Goal: Task Accomplishment & Management: Complete application form

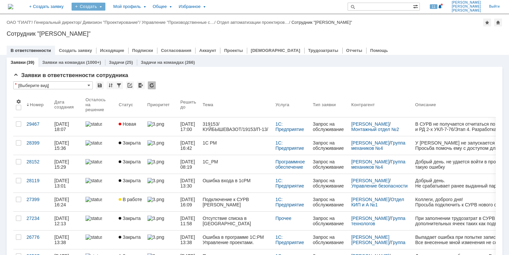
click at [105, 6] on div "Создать" at bounding box center [89, 7] width 34 height 8
click at [121, 20] on link "Задача" at bounding box center [98, 20] width 50 height 8
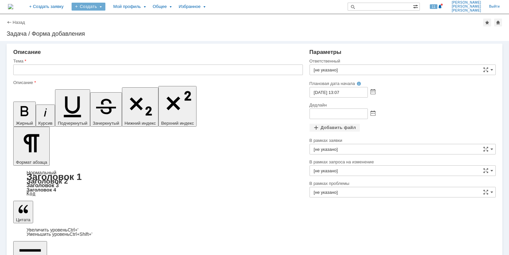
click at [105, 5] on div "Создать" at bounding box center [89, 7] width 34 height 8
click at [118, 39] on link "Заявка" at bounding box center [98, 41] width 50 height 8
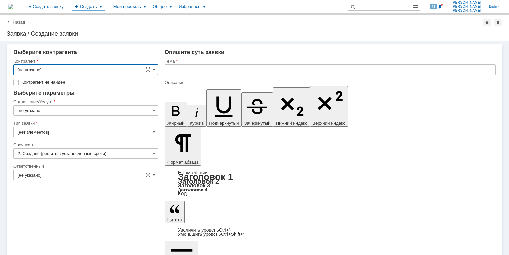
click at [56, 70] on input "[не указано]" at bounding box center [85, 70] width 145 height 11
click at [36, 69] on input "text" at bounding box center [85, 70] width 145 height 11
click at [120, 53] on div "Выберите контрагента" at bounding box center [85, 52] width 145 height 7
type input "[не указано]"
click at [170, 70] on input "text" at bounding box center [330, 70] width 331 height 11
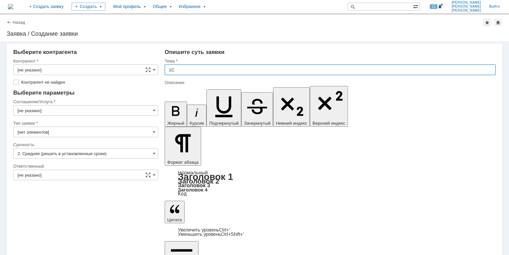
type input "1"
paste input "\\RUNOFSV0002\forms$"
drag, startPoint x: 247, startPoint y: 69, endPoint x: 234, endPoint y: 71, distance: 13.1
click at [234, 71] on input "Доступ \\RUNOFSV0002\forms$ Гурбач" at bounding box center [330, 70] width 331 height 11
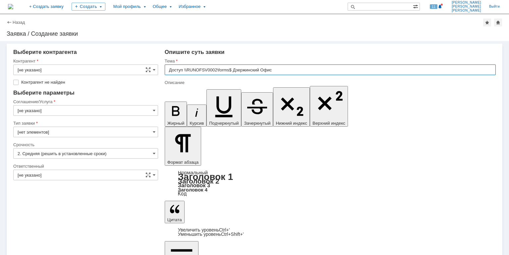
click at [185, 70] on input "Доступ \\RUNOFSV0002\forms$ Дзержинский Офис" at bounding box center [330, 70] width 331 height 11
click at [185, 69] on input "Доступ \\RUNOFSV0002\forms$ Дзержинский Офис" at bounding box center [330, 70] width 331 height 11
type input "Доступ чтение \\RUNOFSV0002\forms$ Дзержинский Офис"
click at [48, 69] on input "[не указано]" at bounding box center [85, 70] width 145 height 11
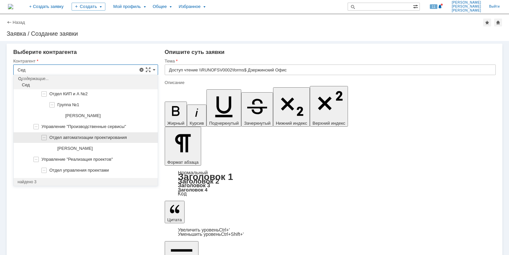
scroll to position [53, 0]
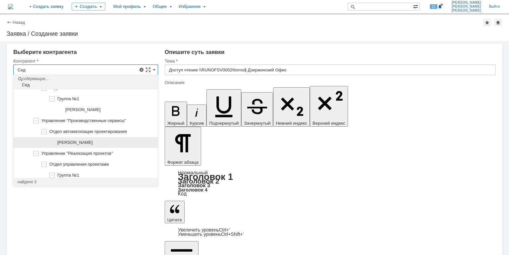
click at [87, 140] on span "[PERSON_NAME]" at bounding box center [74, 142] width 35 height 5
type input "[PERSON_NAME]"
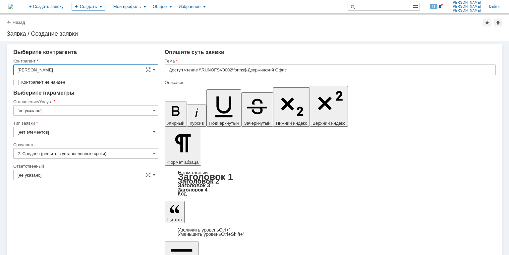
type input "[GEOGRAPHIC_DATA]"
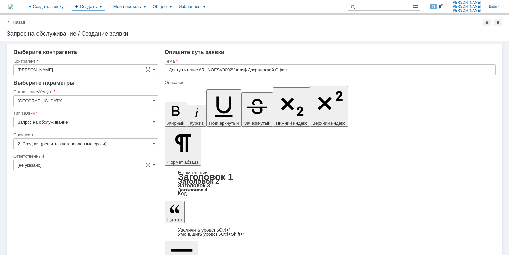
scroll to position [0, 0]
drag, startPoint x: 187, startPoint y: 2019, endPoint x: 319, endPoint y: 2116, distance: 164.1
click at [53, 101] on input "[GEOGRAPHIC_DATA]" at bounding box center [85, 100] width 145 height 11
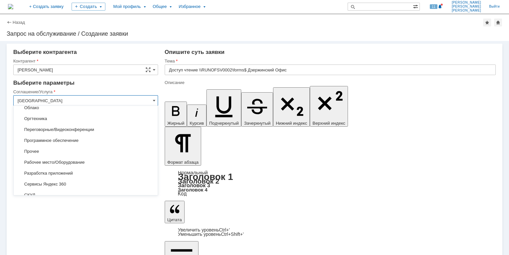
scroll to position [385, 0]
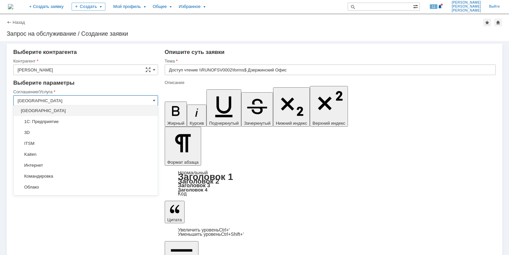
click at [95, 83] on div "Выберите параметры" at bounding box center [85, 83] width 145 height 7
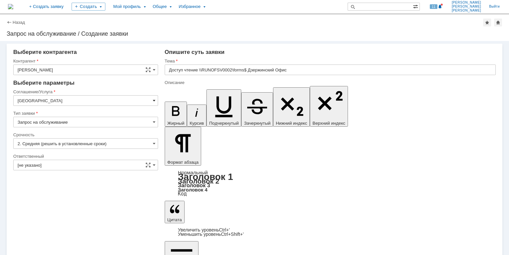
click at [154, 101] on span at bounding box center [154, 100] width 3 height 5
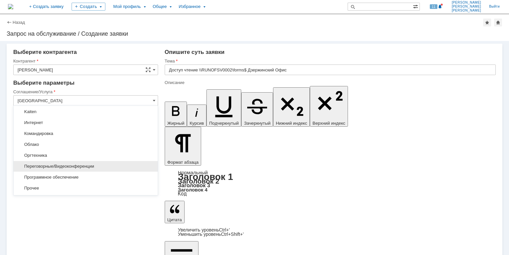
scroll to position [0, 0]
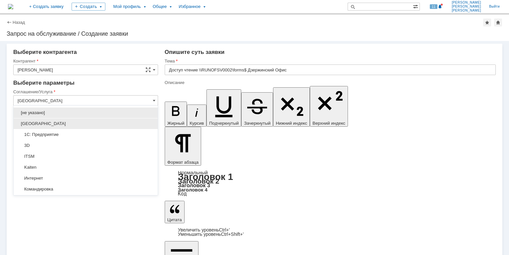
click at [40, 125] on span "[GEOGRAPHIC_DATA]" at bounding box center [86, 123] width 136 height 5
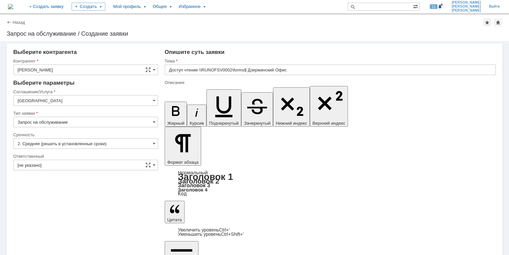
type input "[GEOGRAPHIC_DATA]"
click at [139, 122] on input "Запрос на обслуживание" at bounding box center [85, 122] width 145 height 11
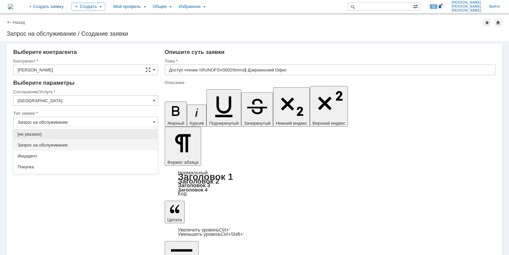
drag, startPoint x: 129, startPoint y: 118, endPoint x: 135, endPoint y: 110, distance: 10.4
click at [130, 118] on input "Запрос на обслуживание" at bounding box center [85, 122] width 145 height 11
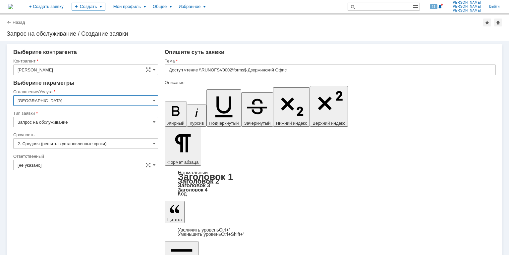
click at [152, 99] on input "[GEOGRAPHIC_DATA]" at bounding box center [85, 100] width 145 height 11
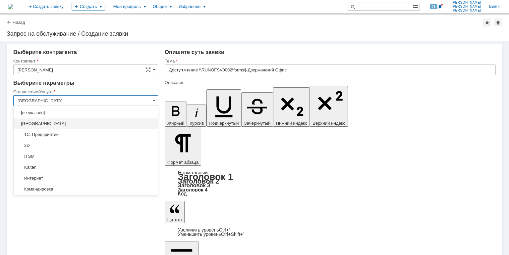
type input "Запрос на обслуживание"
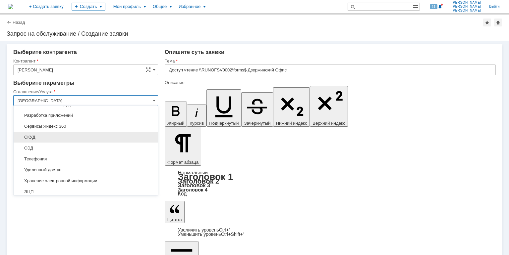
scroll to position [159, 0]
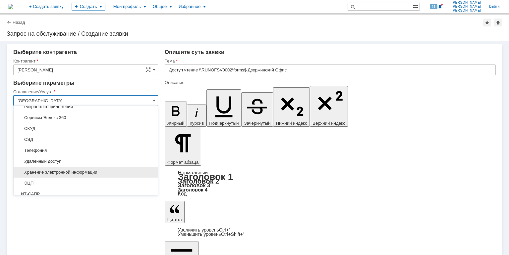
click at [72, 172] on span "Хранение электронной информации" at bounding box center [86, 172] width 136 height 5
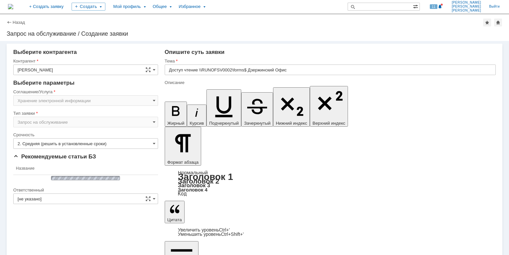
type input "Хранение электронной информации"
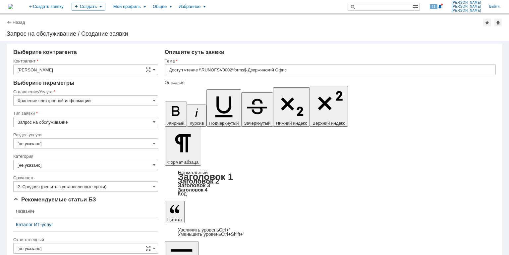
click at [67, 122] on input "Запрос на обслуживание" at bounding box center [85, 122] width 145 height 11
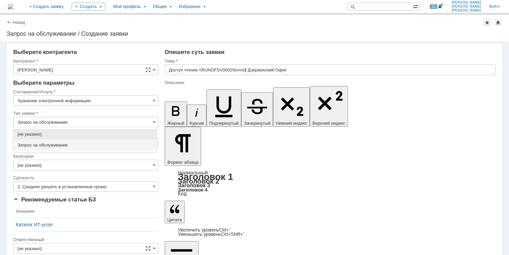
click at [89, 145] on span "Запрос на обслуживание" at bounding box center [85, 145] width 135 height 5
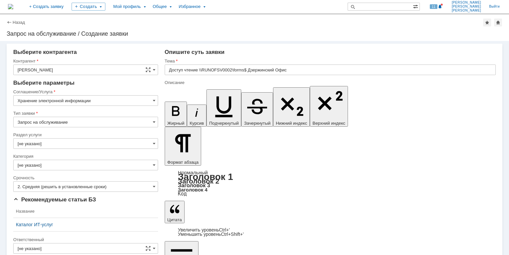
type input "Запрос на обслуживание"
click at [47, 145] on input "[не указано]" at bounding box center [85, 143] width 145 height 11
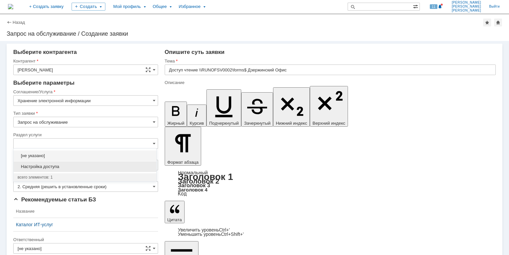
click at [60, 168] on span "Настройка доступа" at bounding box center [85, 166] width 135 height 5
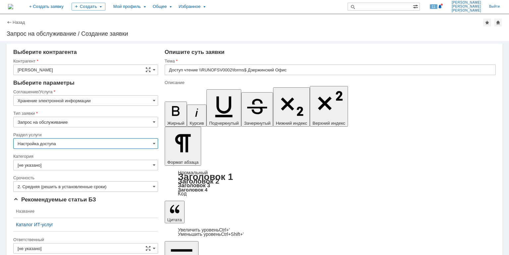
type input "Настройка доступа"
click at [44, 164] on input "[не указано]" at bounding box center [85, 165] width 145 height 11
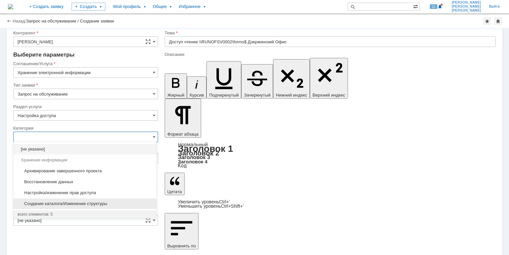
scroll to position [15, 0]
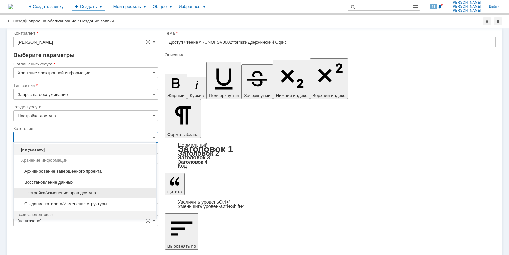
click at [79, 192] on span "Настройка/изменение прав доступа" at bounding box center [85, 193] width 135 height 5
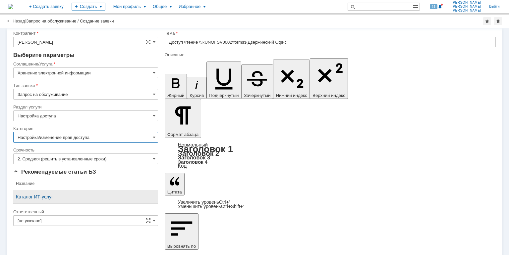
type input "Настройка/изменение прав доступа"
